Goal: Task Accomplishment & Management: Complete application form

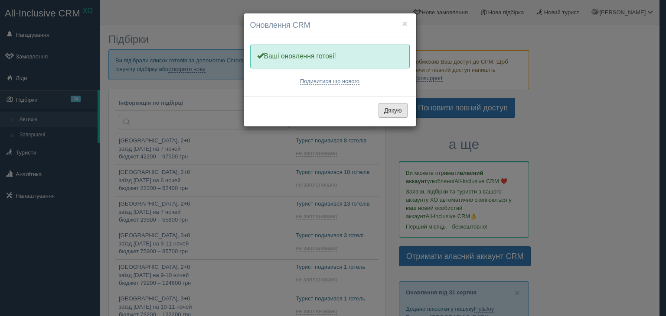
click at [387, 111] on button "Дякую" at bounding box center [392, 110] width 29 height 15
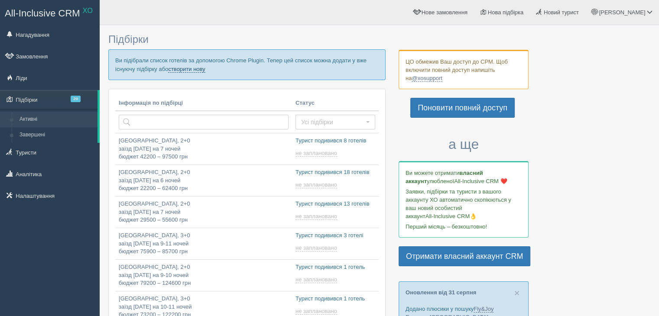
click at [194, 66] on link "створити нову" at bounding box center [186, 69] width 37 height 7
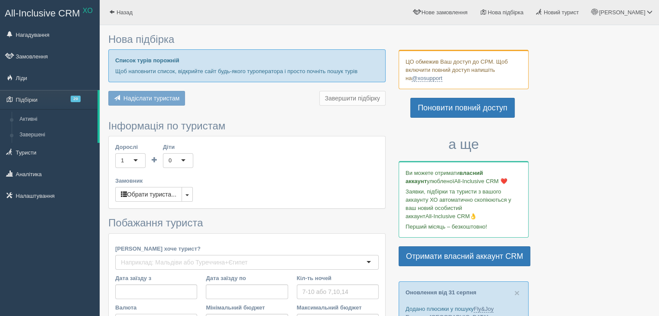
type input "7"
type input "47200"
type input "60900"
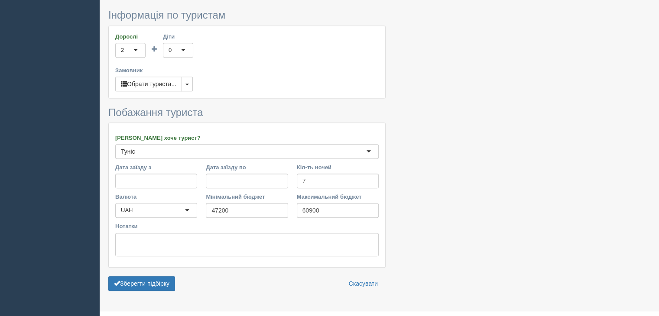
scroll to position [607, 0]
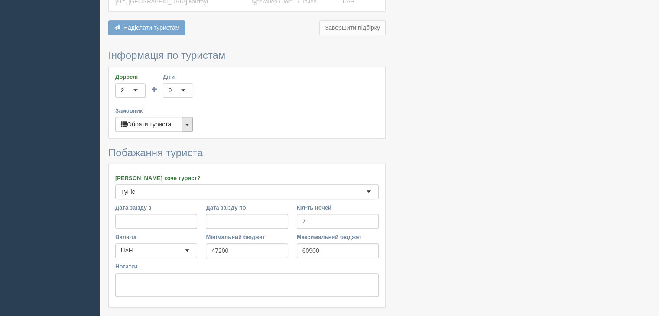
click at [185, 117] on button "button" at bounding box center [187, 124] width 11 height 15
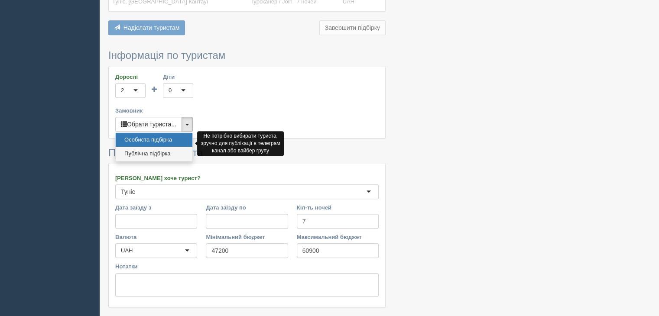
click at [157, 147] on link "Публічна підбірка" at bounding box center [154, 154] width 77 height 14
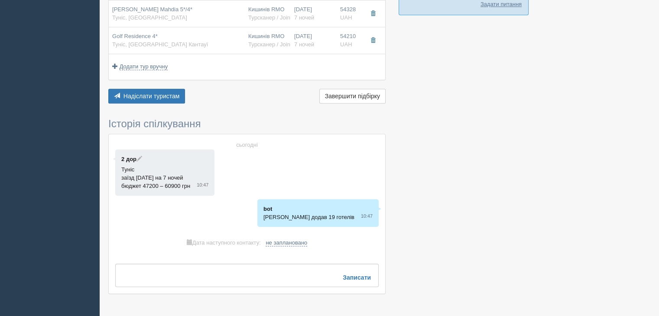
scroll to position [605, 0]
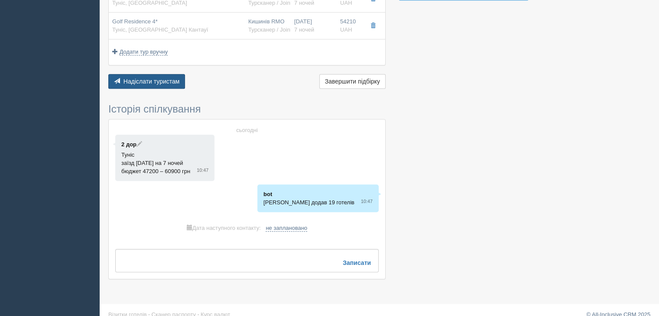
click at [148, 78] on span "Надіслати туристам" at bounding box center [152, 81] width 56 height 7
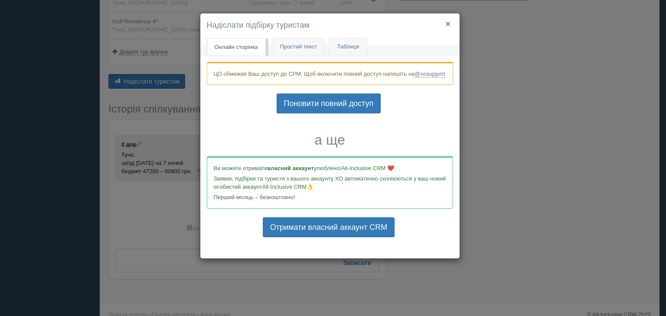
click at [450, 24] on button "×" at bounding box center [447, 23] width 5 height 9
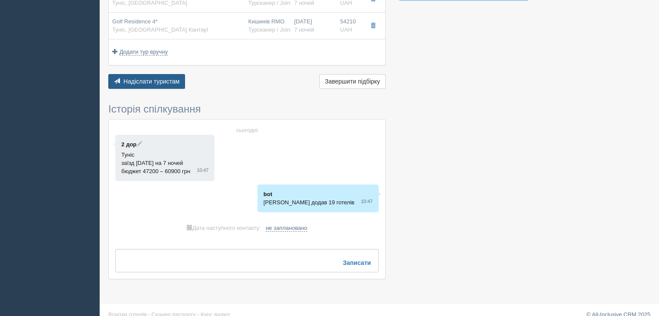
click at [149, 78] on span "Надіслати туристам" at bounding box center [152, 81] width 56 height 7
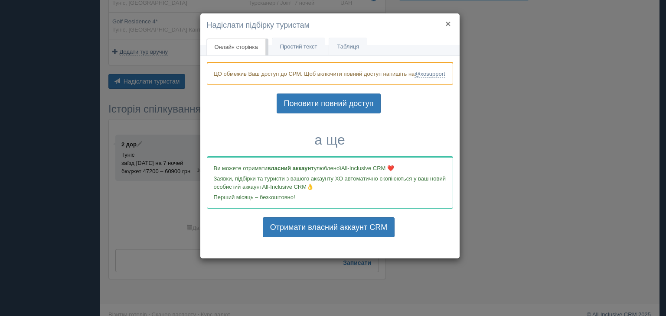
click at [448, 21] on button "×" at bounding box center [447, 23] width 5 height 9
